Goal: Task Accomplishment & Management: Use online tool/utility

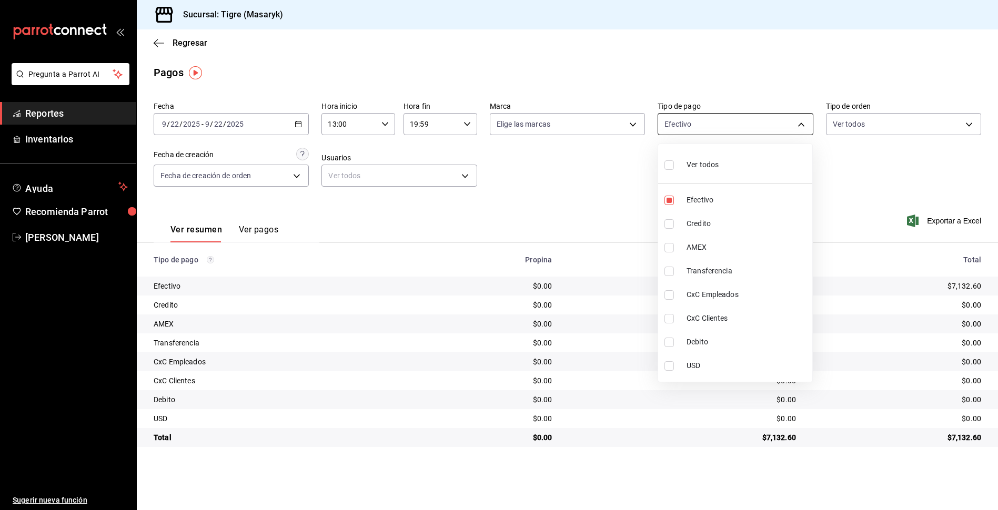
click at [804, 129] on body "Pregunta a Parrot AI Reportes Inventarios Ayuda Recomienda Parrot Tigre Masaryk…" at bounding box center [499, 255] width 998 height 510
click at [669, 162] on input "checkbox" at bounding box center [669, 164] width 9 height 9
checkbox input "true"
type input "68cfb1b9-f6b2-44be-9d19-cf144159f8e2,563f51c4-7c0d-43b6-837e-e895ac41548e,d9472…"
checkbox input "true"
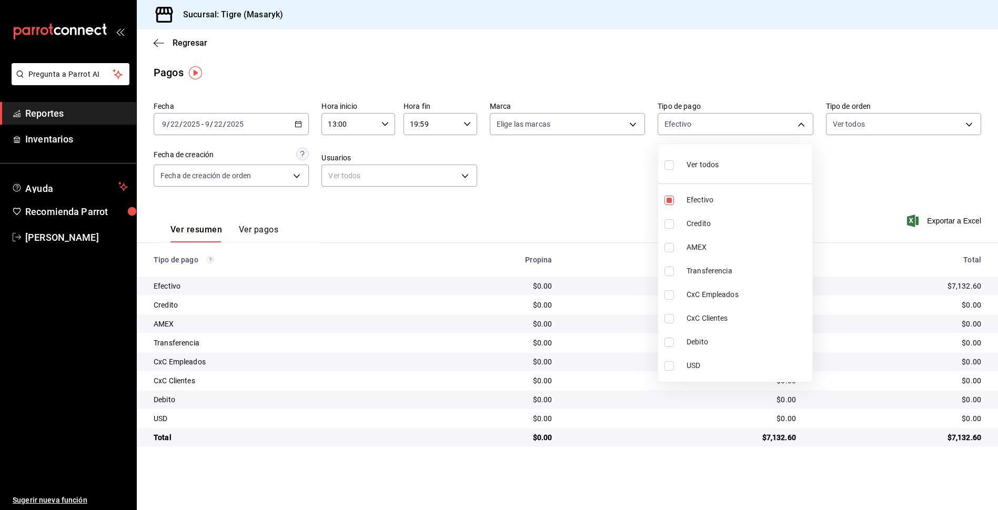
checkbox input "true"
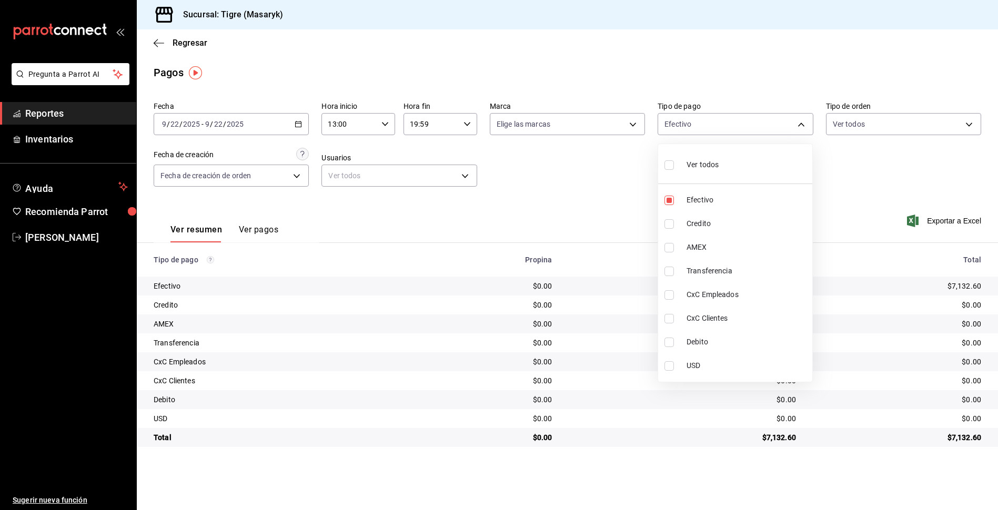
checkbox input "true"
click at [896, 168] on div at bounding box center [499, 255] width 998 height 510
